Goal: Task Accomplishment & Management: Use online tool/utility

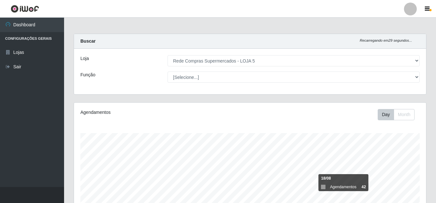
select select "397"
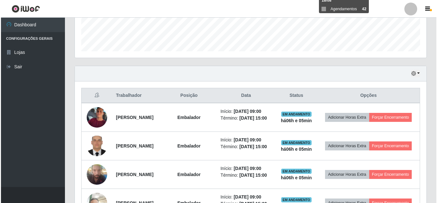
scroll to position [181, 0]
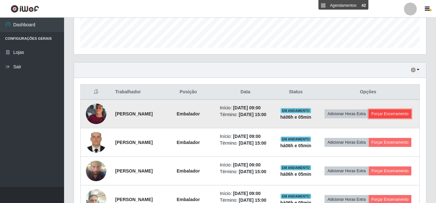
click at [382, 118] on button "Forçar Encerramento" at bounding box center [389, 113] width 43 height 9
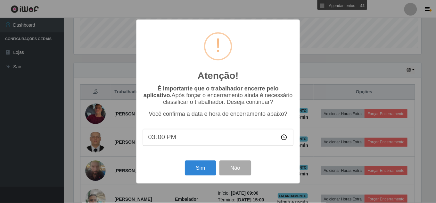
scroll to position [133, 349]
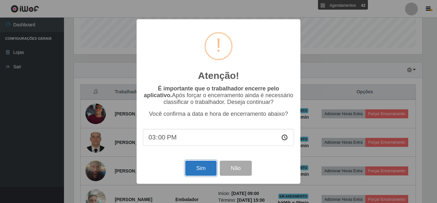
click at [202, 171] on button "Sim" at bounding box center [200, 167] width 31 height 15
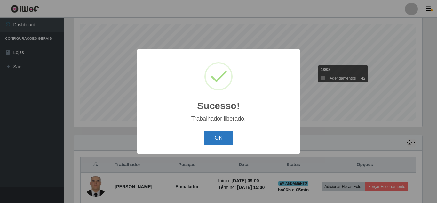
click at [221, 141] on button "OK" at bounding box center [219, 137] width 30 height 15
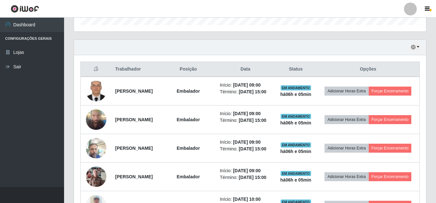
scroll to position [205, 0]
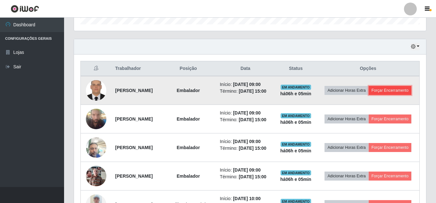
click at [370, 95] on button "Forçar Encerramento" at bounding box center [389, 90] width 43 height 9
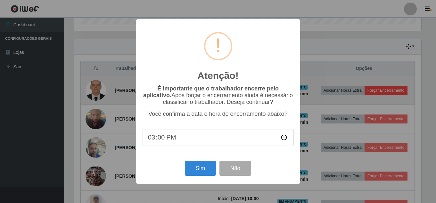
scroll to position [133, 349]
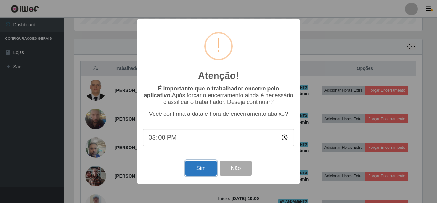
click at [204, 167] on button "Sim" at bounding box center [200, 167] width 31 height 15
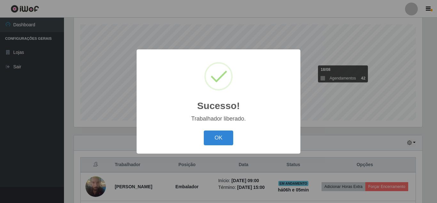
click at [233, 137] on div "OK Cancel" at bounding box center [218, 137] width 151 height 18
click at [217, 137] on button "OK" at bounding box center [219, 137] width 30 height 15
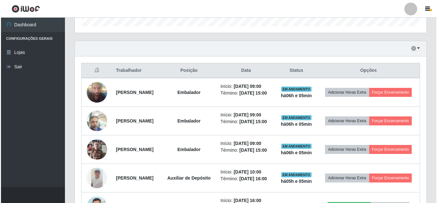
scroll to position [205, 0]
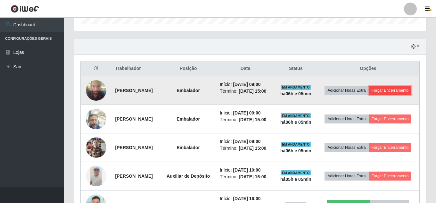
click at [370, 95] on button "Forçar Encerramento" at bounding box center [389, 90] width 43 height 9
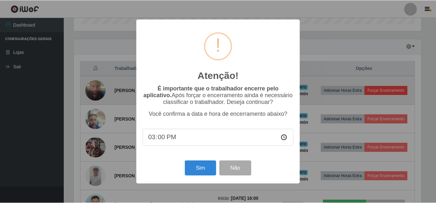
scroll to position [133, 349]
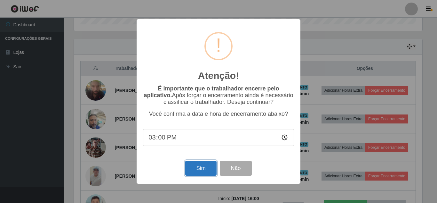
click at [203, 166] on button "Sim" at bounding box center [200, 167] width 31 height 15
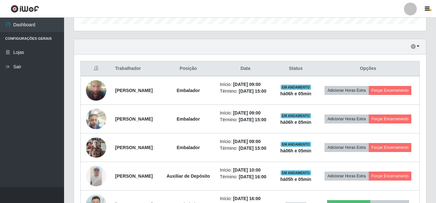
scroll to position [0, 0]
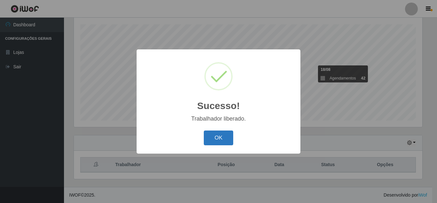
click at [215, 136] on button "OK" at bounding box center [219, 137] width 30 height 15
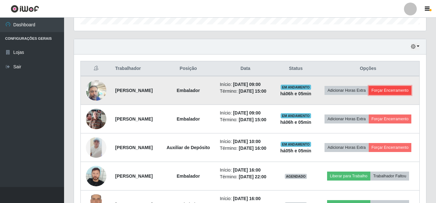
click at [376, 95] on button "Forçar Encerramento" at bounding box center [389, 90] width 43 height 9
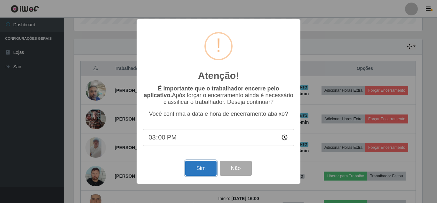
click at [205, 167] on button "Sim" at bounding box center [200, 167] width 31 height 15
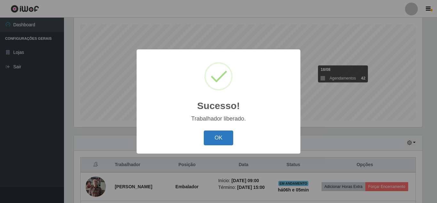
click at [217, 143] on button "OK" at bounding box center [219, 137] width 30 height 15
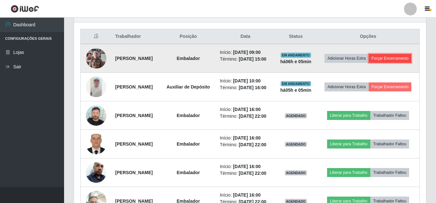
click at [368, 63] on button "Forçar Encerramento" at bounding box center [389, 58] width 43 height 9
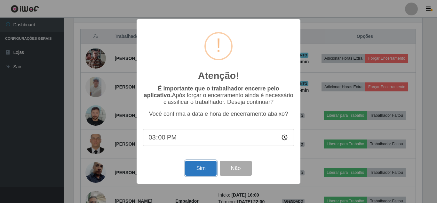
click at [202, 167] on button "Sim" at bounding box center [200, 167] width 31 height 15
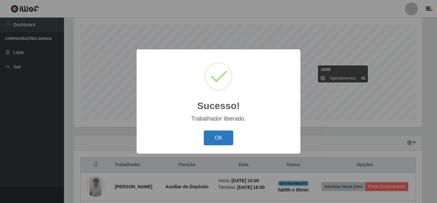
click at [213, 135] on button "OK" at bounding box center [219, 137] width 30 height 15
